Goal: Task Accomplishment & Management: Manage account settings

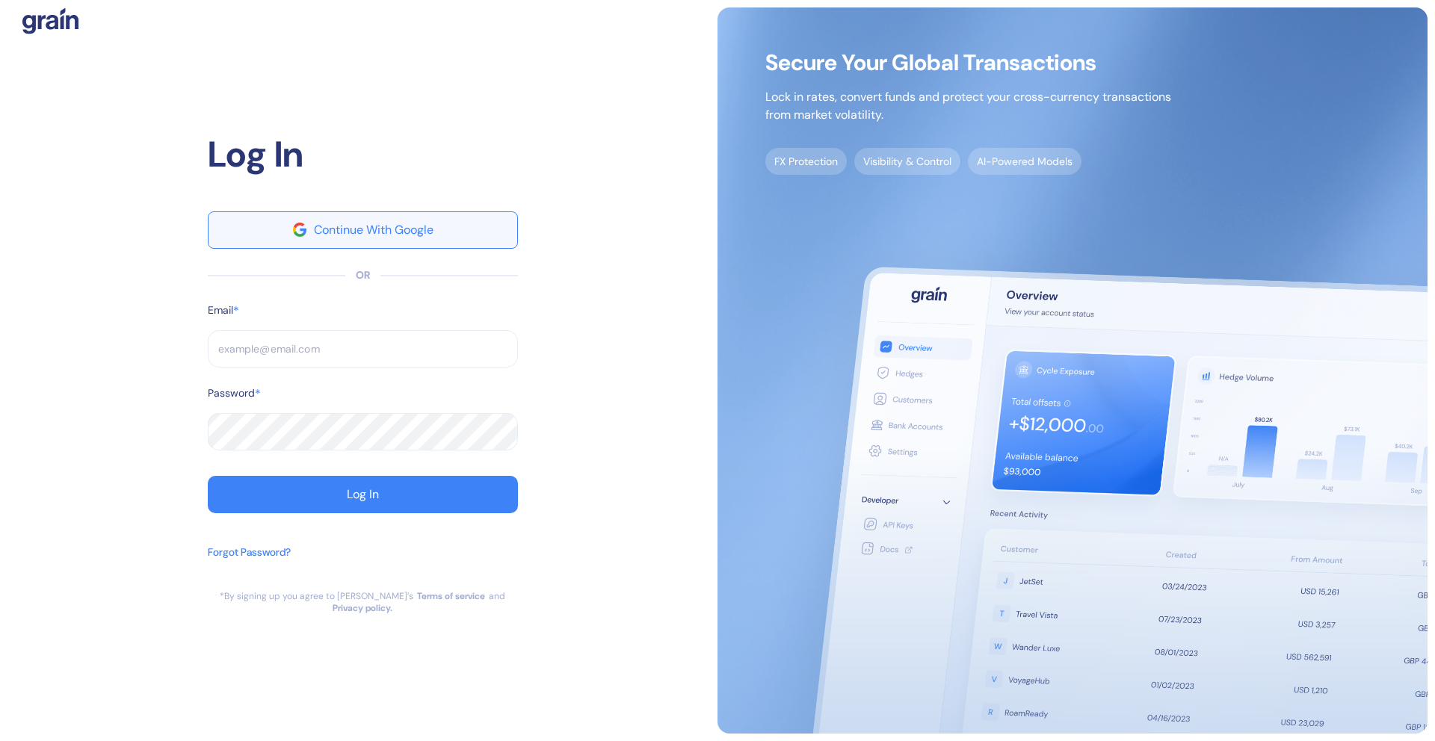
click at [451, 230] on button "Continue With Google" at bounding box center [363, 229] width 310 height 37
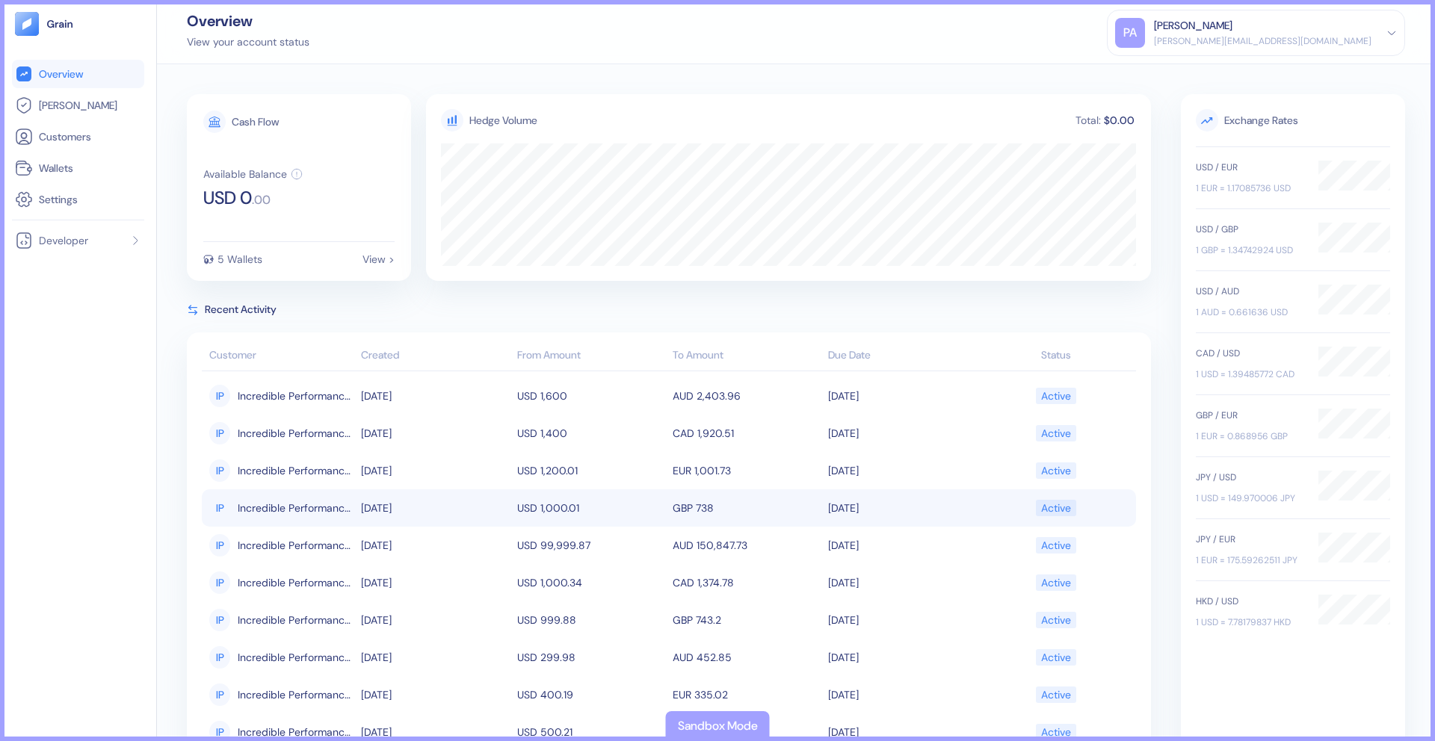
scroll to position [61, 0]
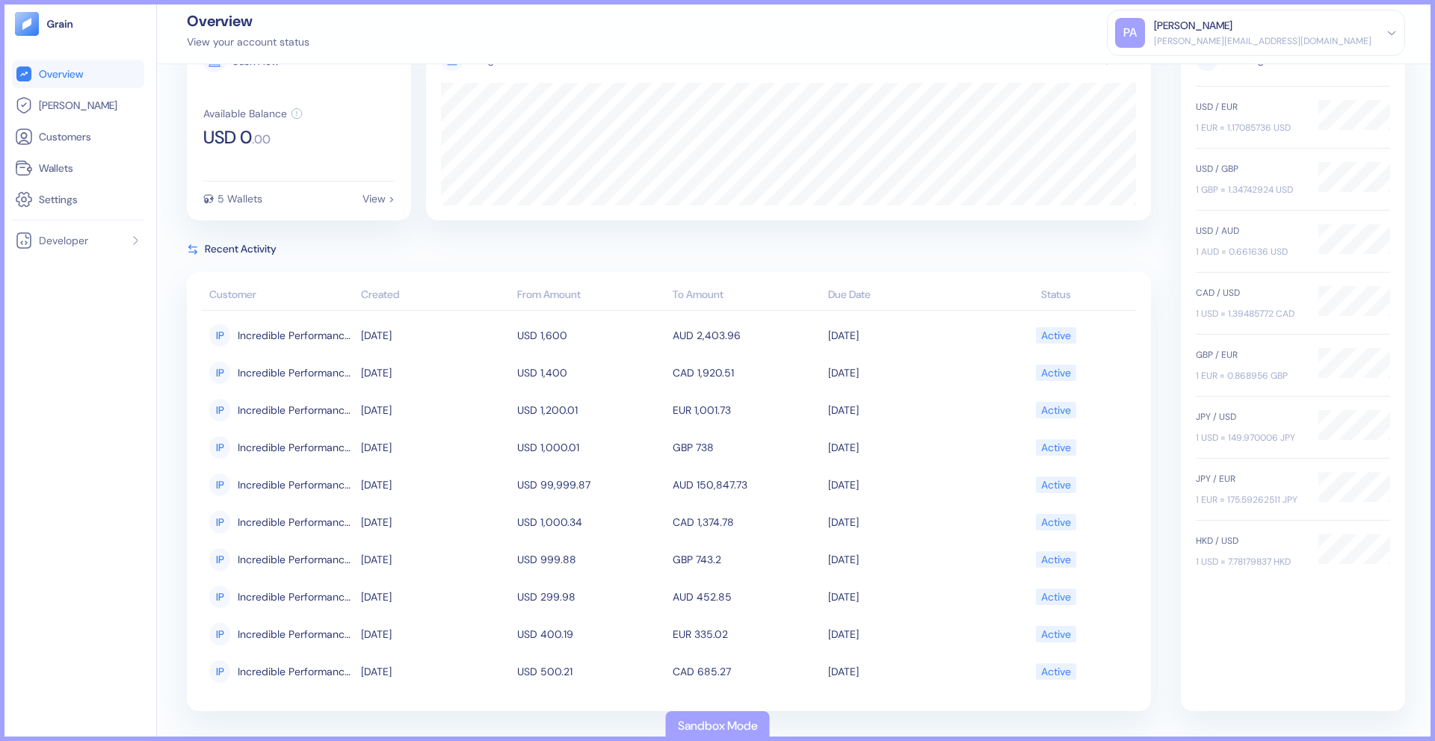
click at [694, 297] on th "To Amount" at bounding box center [746, 296] width 155 height 30
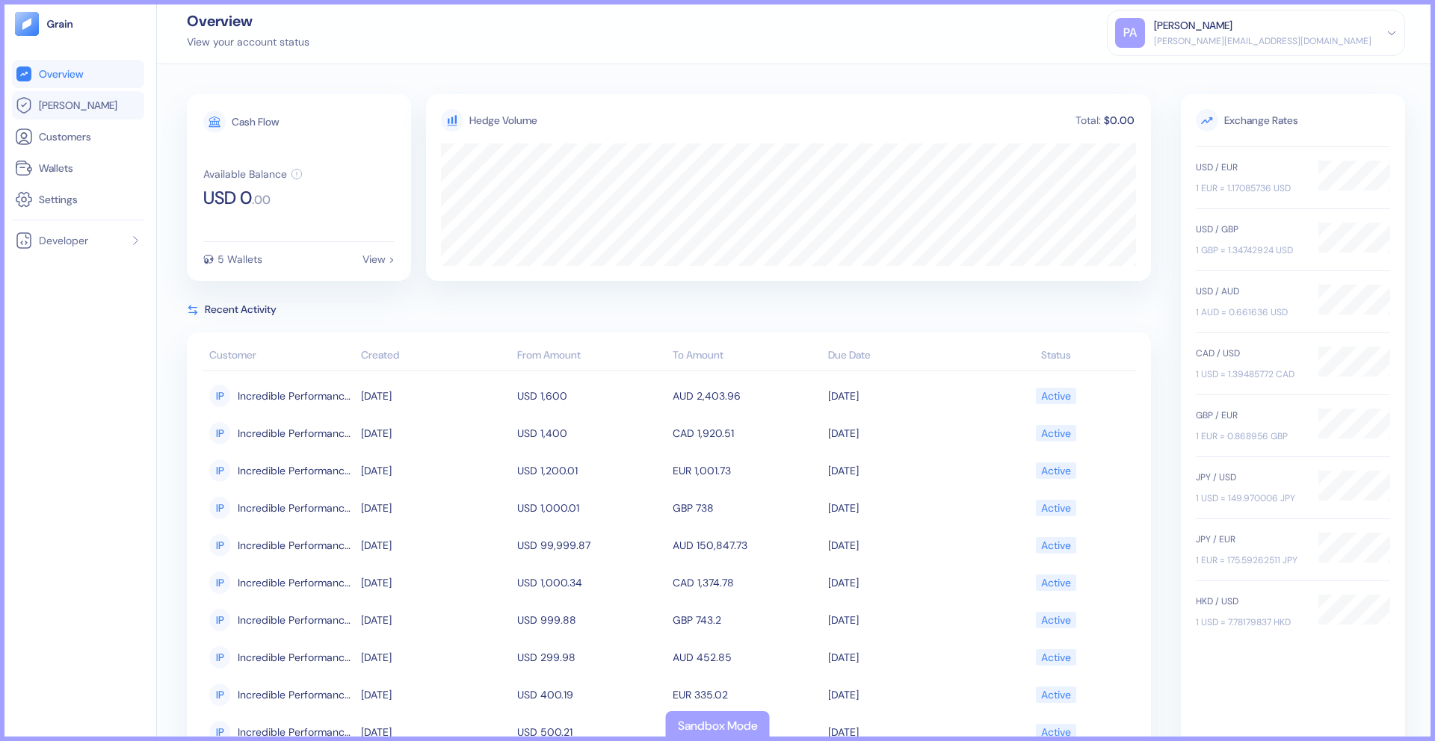
click at [78, 110] on link "[PERSON_NAME]" at bounding box center [78, 105] width 126 height 18
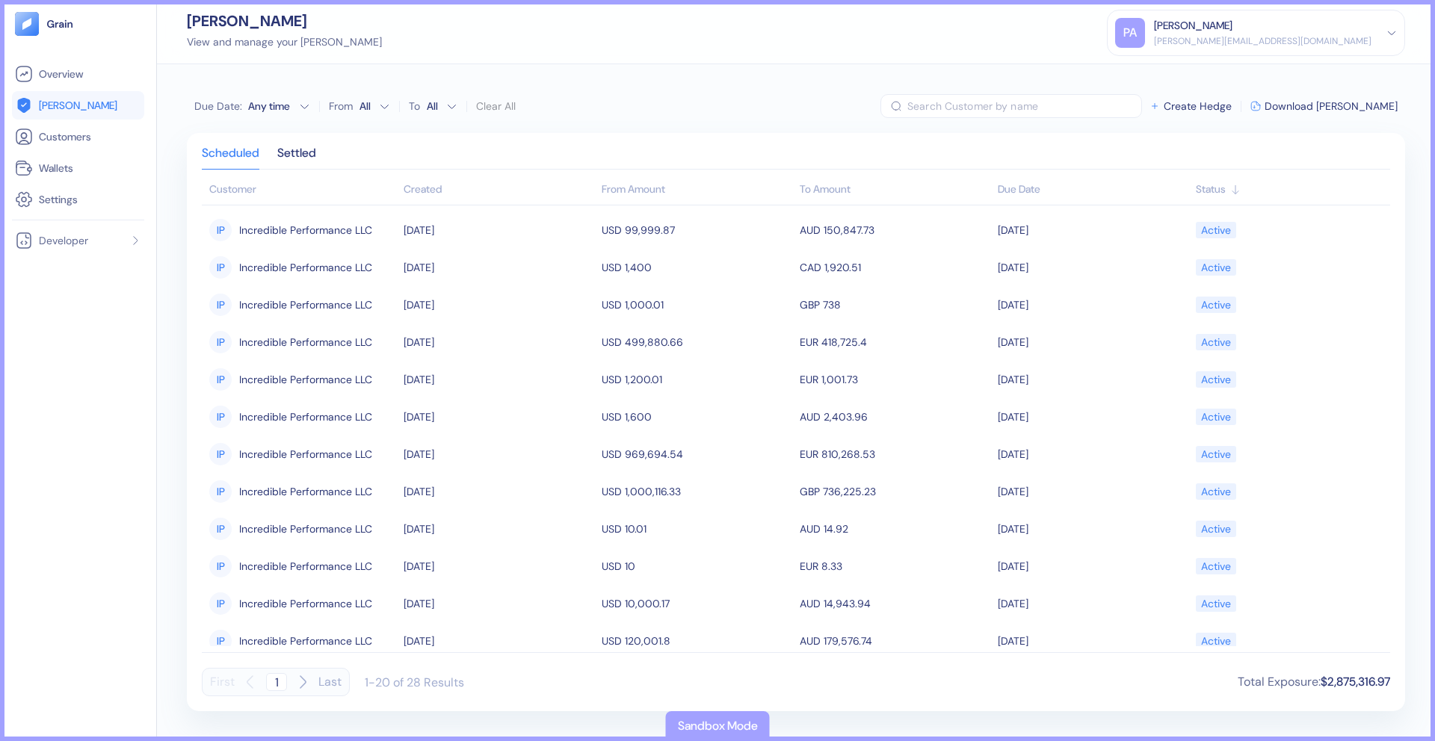
click at [808, 191] on th "To Amount" at bounding box center [895, 191] width 198 height 30
click at [419, 195] on div "Created" at bounding box center [499, 190] width 191 height 16
click at [424, 190] on div "Created" at bounding box center [499, 190] width 191 height 16
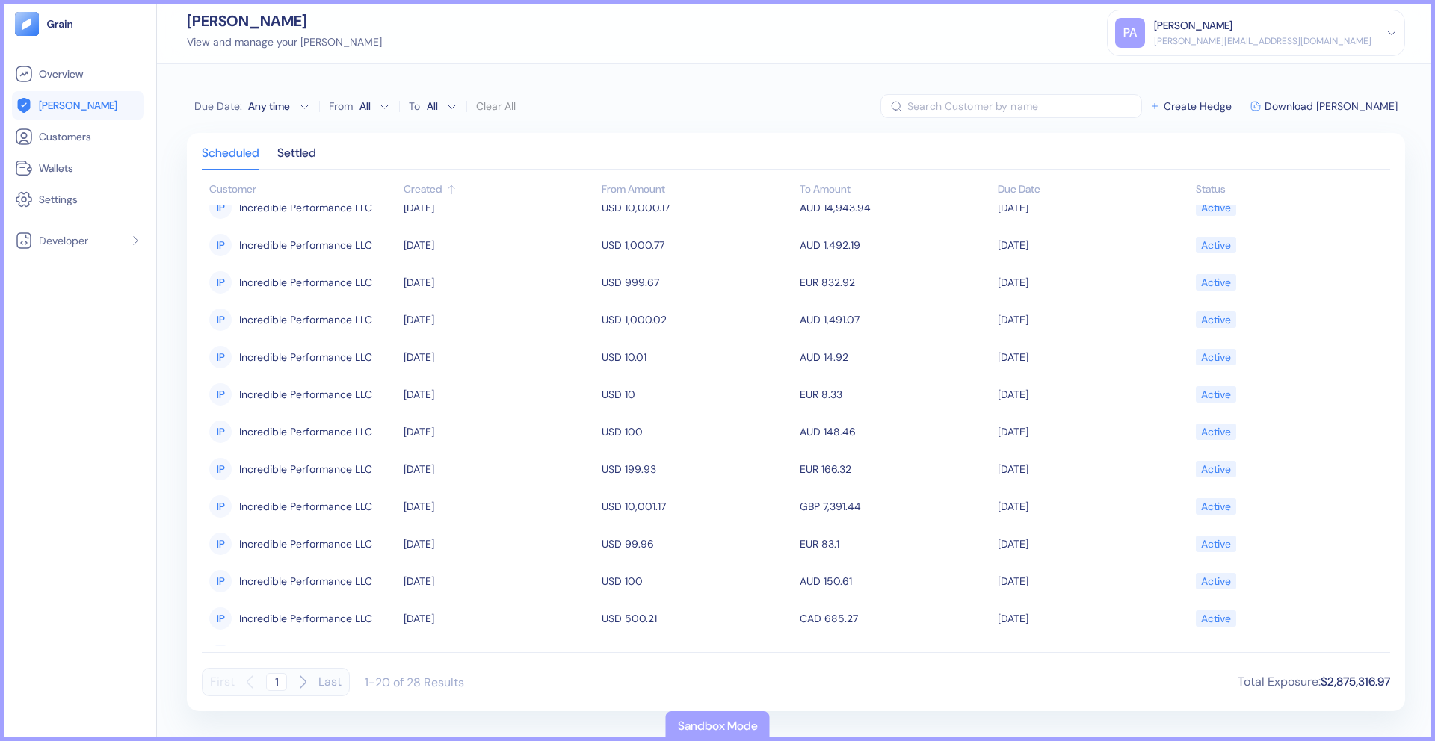
scroll to position [312, 0]
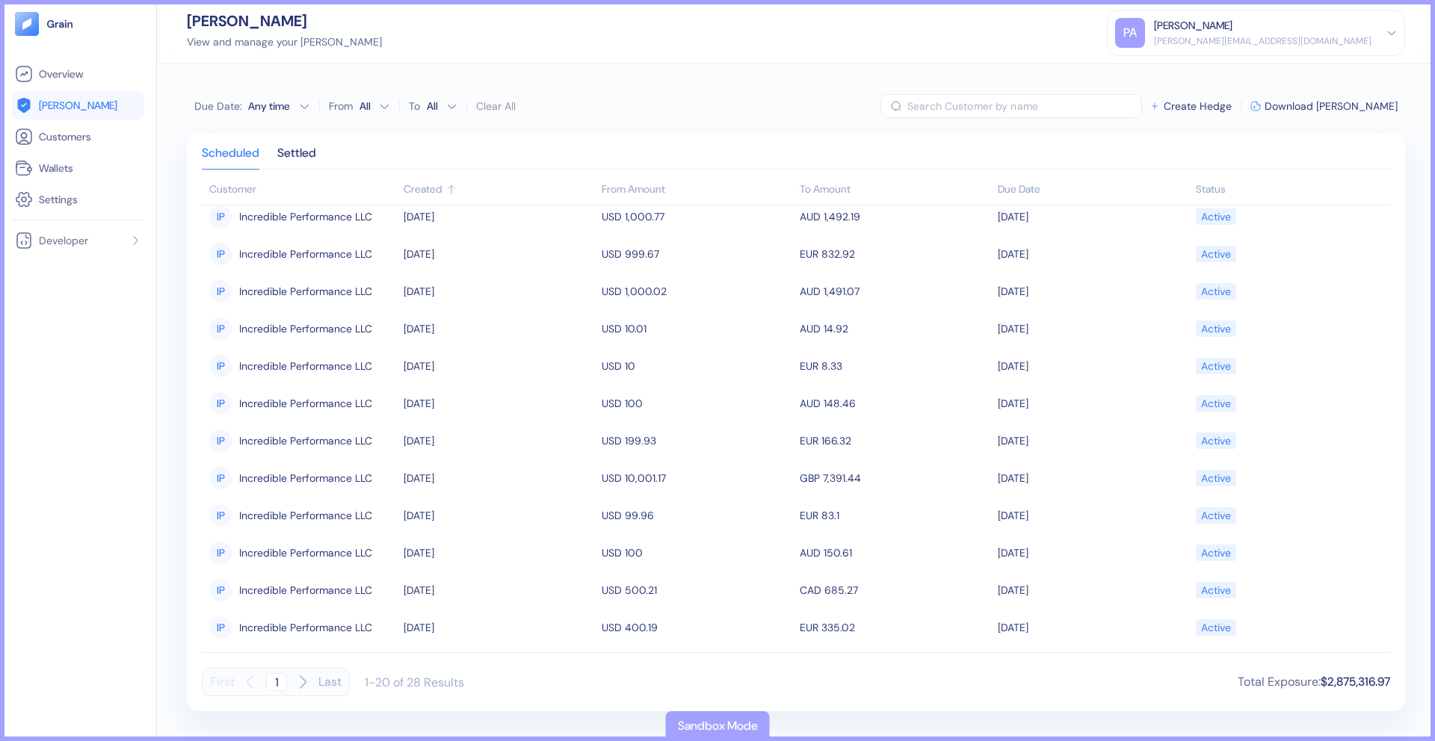
click at [303, 681] on icon "button" at bounding box center [303, 682] width 18 height 18
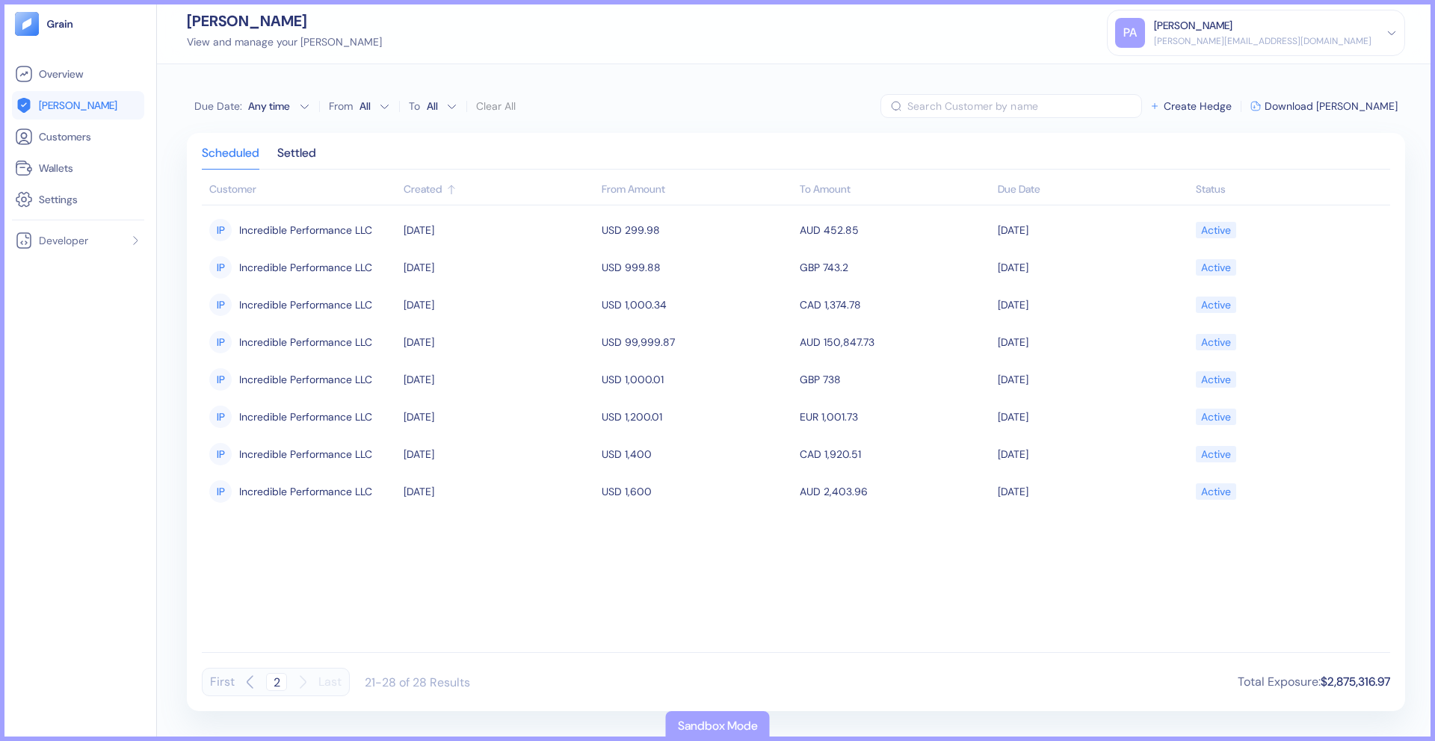
scroll to position [0, 0]
click at [253, 678] on icon "button" at bounding box center [250, 682] width 18 height 18
type input "1"
